Goal: Check status: Check status

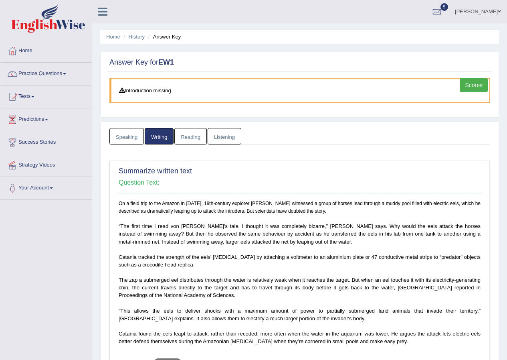
click at [468, 86] on link "Scores" at bounding box center [474, 85] width 28 height 14
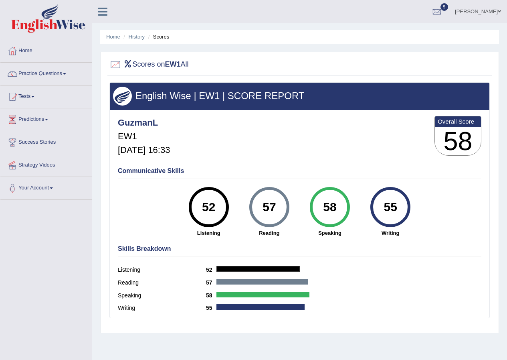
drag, startPoint x: 199, startPoint y: 205, endPoint x: 513, endPoint y: 208, distance: 314.0
click at [507, 208] on html "Toggle navigation Home Practice Questions Speaking Practice Read Aloud Repeat S…" at bounding box center [253, 180] width 507 height 360
click at [450, 201] on div "Communicative Skills 52 Listening 57 Reading 58 Speaking 55 Writing" at bounding box center [300, 201] width 368 height 76
drag, startPoint x: 403, startPoint y: 207, endPoint x: 160, endPoint y: 219, distance: 243.4
click at [160, 219] on div "Communicative Skills 52 Listening 57 Reading 58 Speaking 55 Writing" at bounding box center [300, 201] width 368 height 76
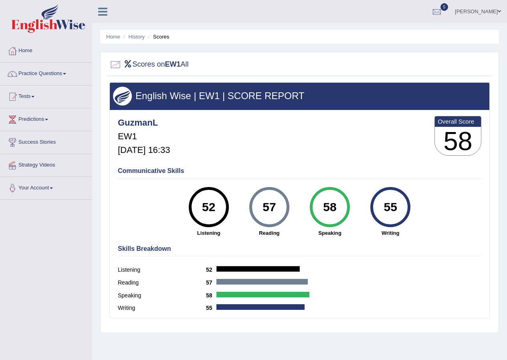
click at [464, 207] on div "Communicative Skills 52 Listening 57 Reading 58 Speaking 55 Writing" at bounding box center [300, 201] width 368 height 76
click at [474, 10] on link "[PERSON_NAME]" at bounding box center [478, 10] width 58 height 21
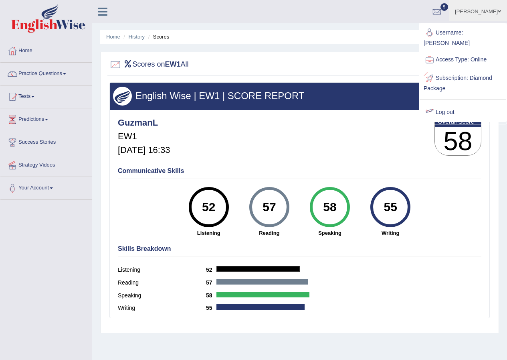
click at [444, 103] on link "Log out" at bounding box center [463, 112] width 87 height 18
